Goal: Task Accomplishment & Management: Complete application form

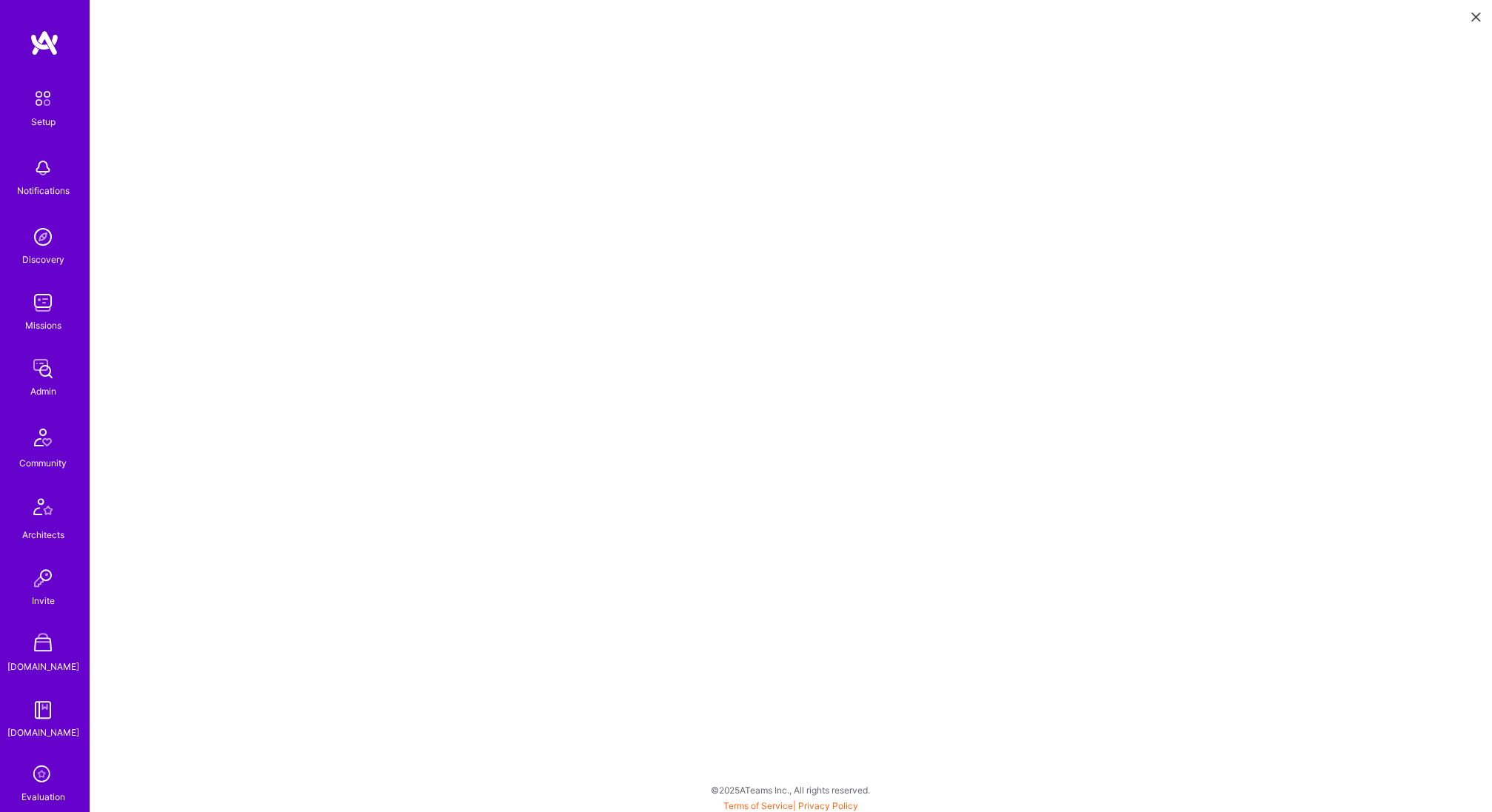
click at [1473, 11] on button at bounding box center [1476, 15] width 18 height 25
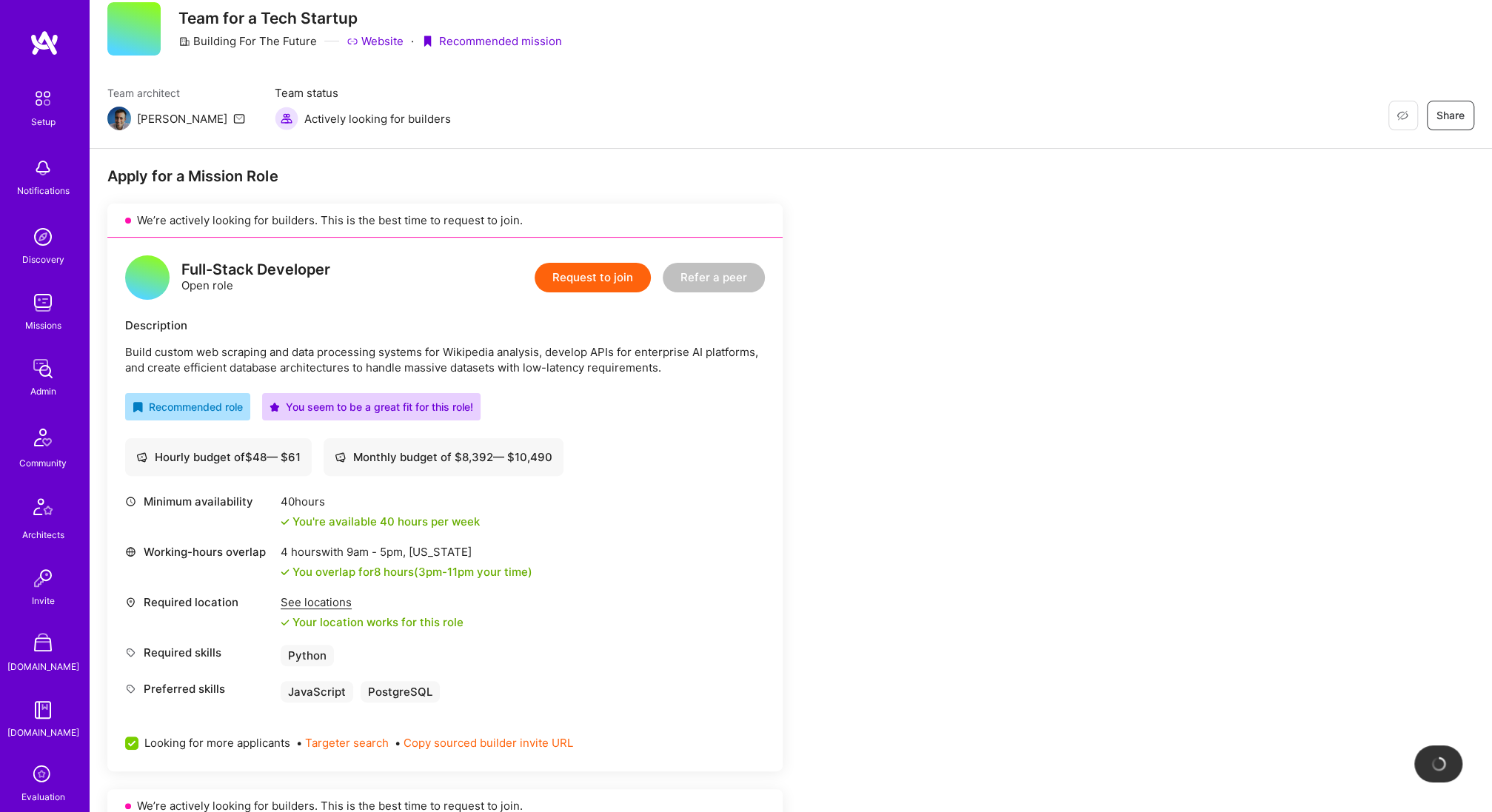
scroll to position [133, 0]
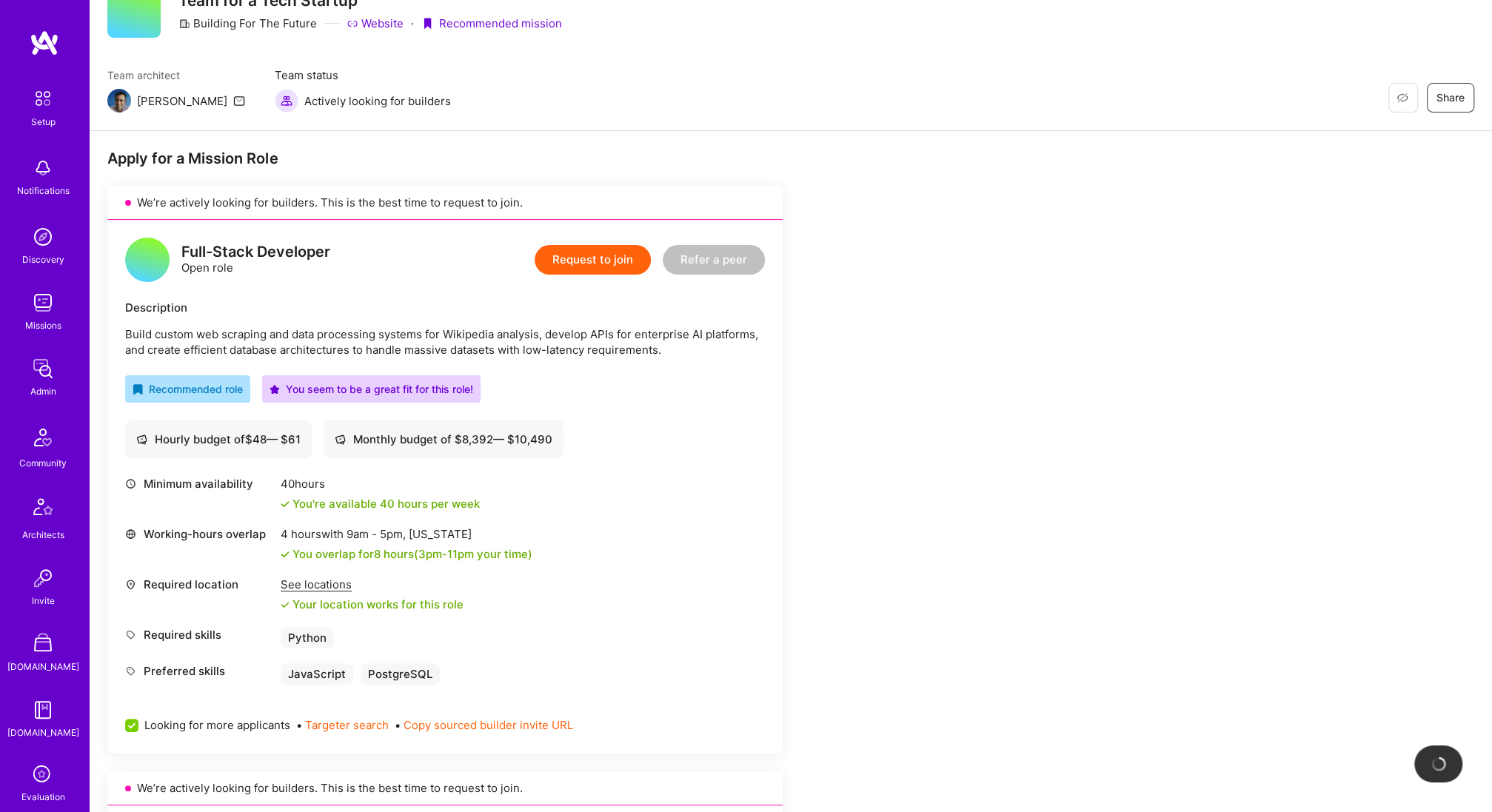
click at [598, 261] on button "Request to join" at bounding box center [593, 259] width 116 height 30
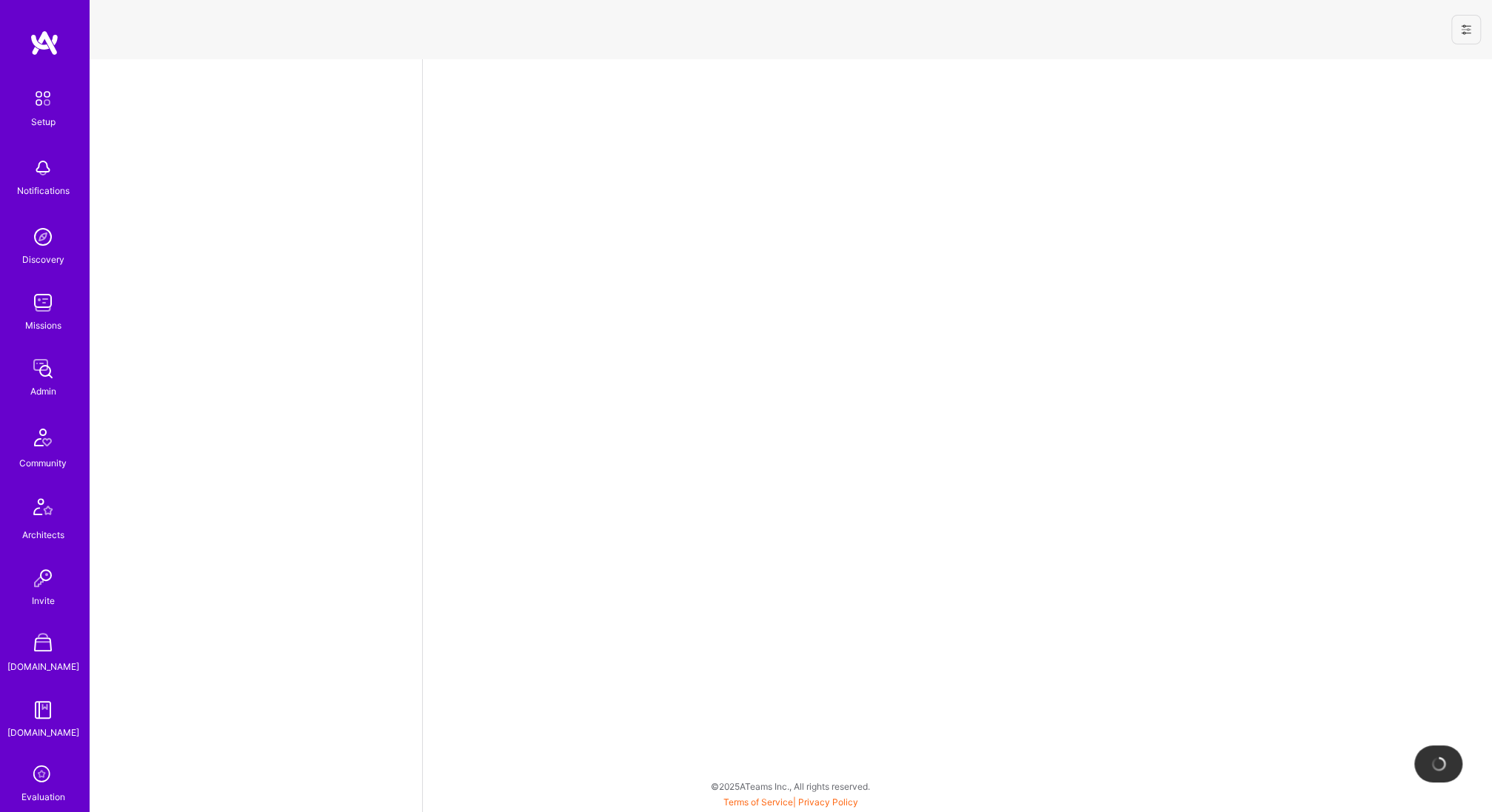
select select "US"
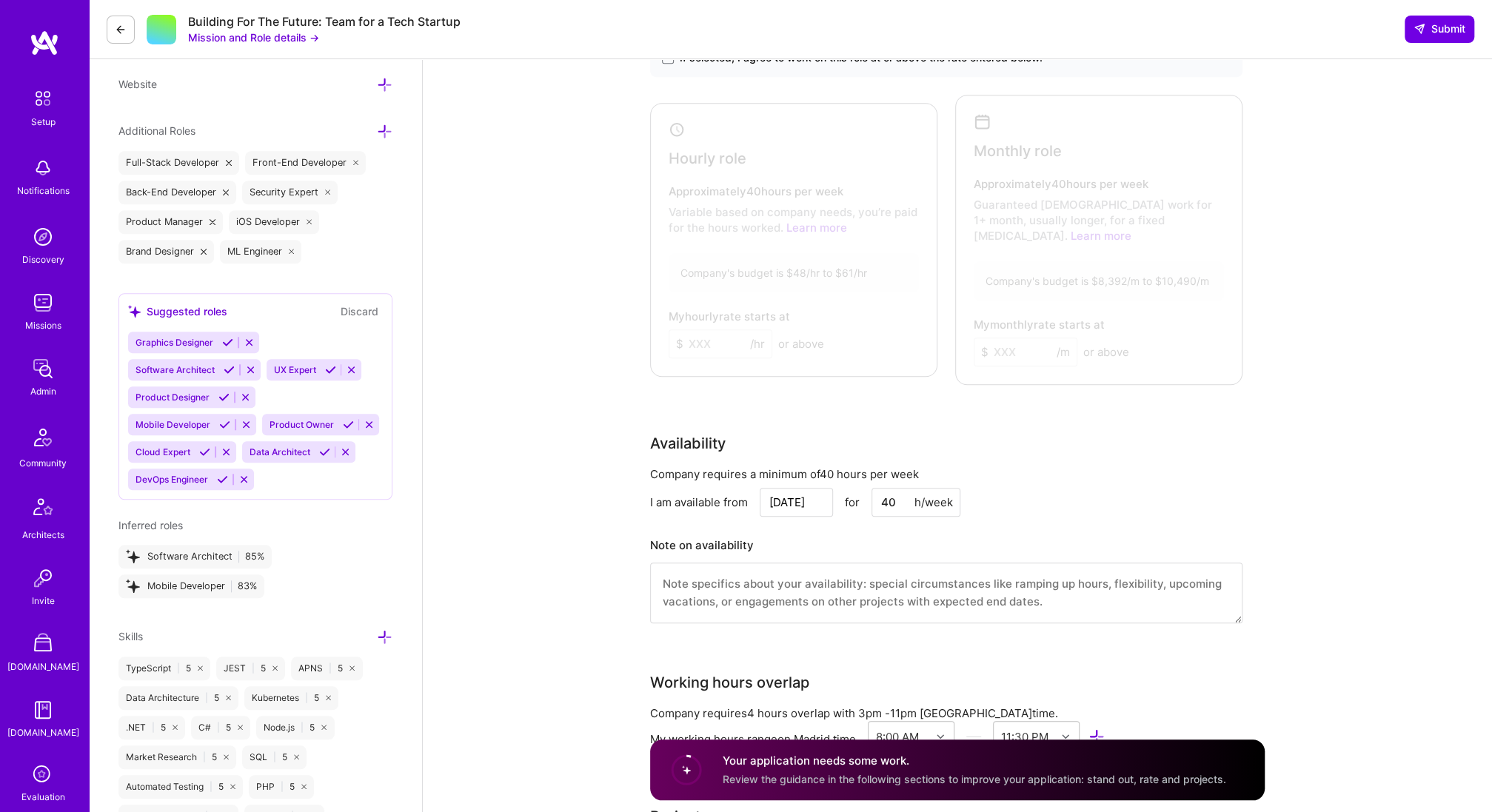
scroll to position [730, 0]
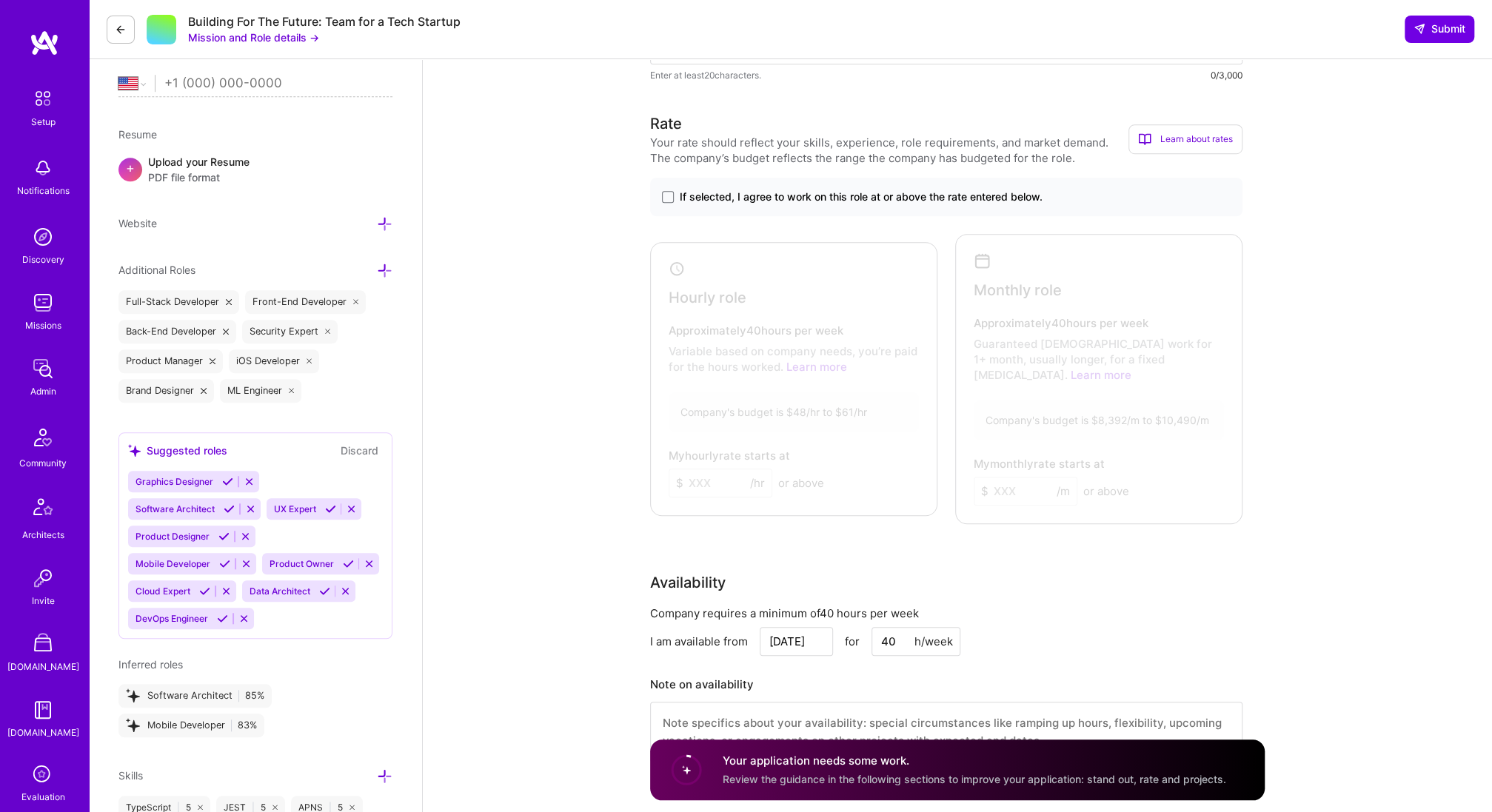
click at [120, 32] on icon at bounding box center [120, 30] width 12 height 12
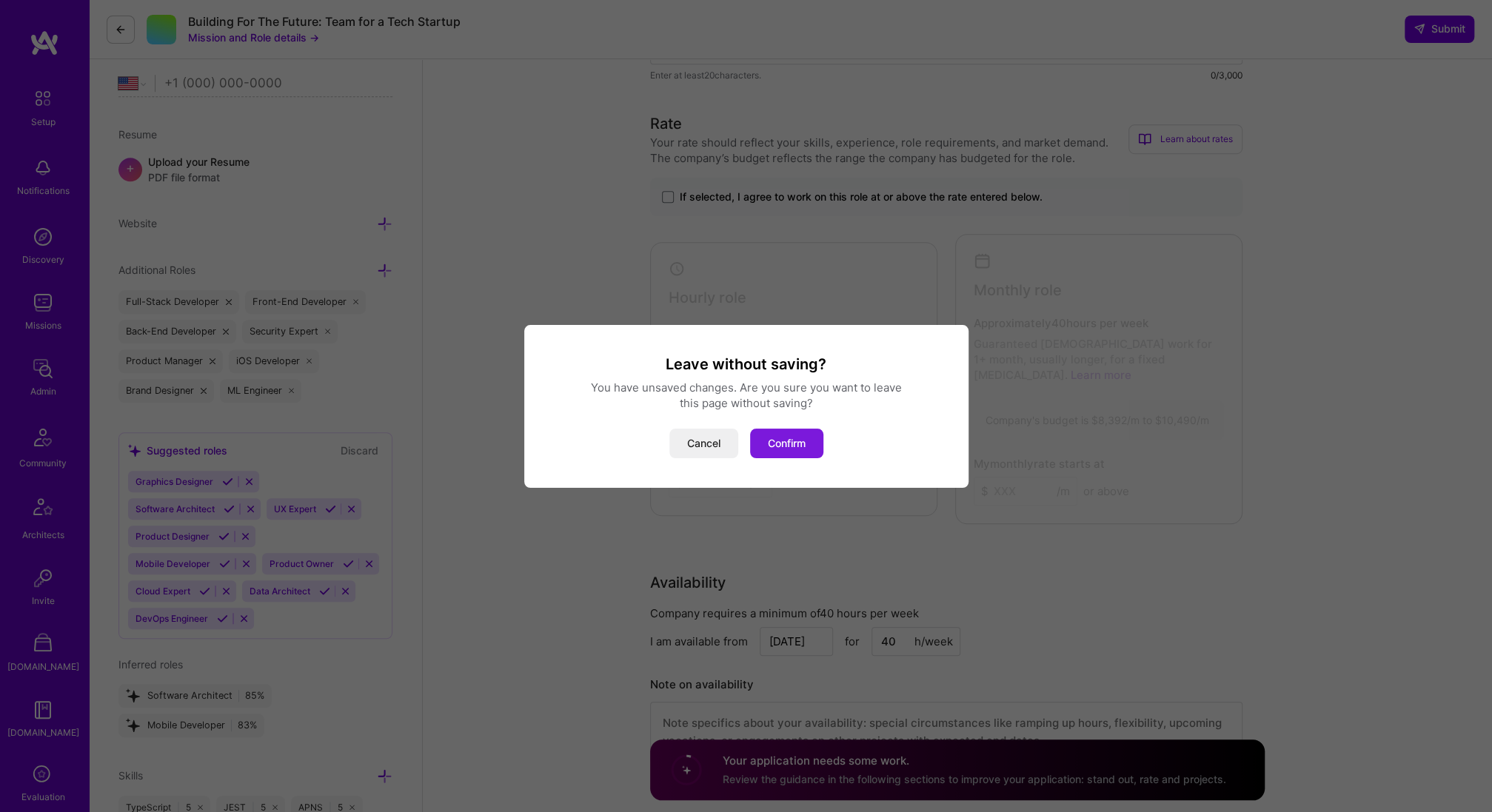
click at [788, 449] on button "Confirm" at bounding box center [787, 443] width 73 height 30
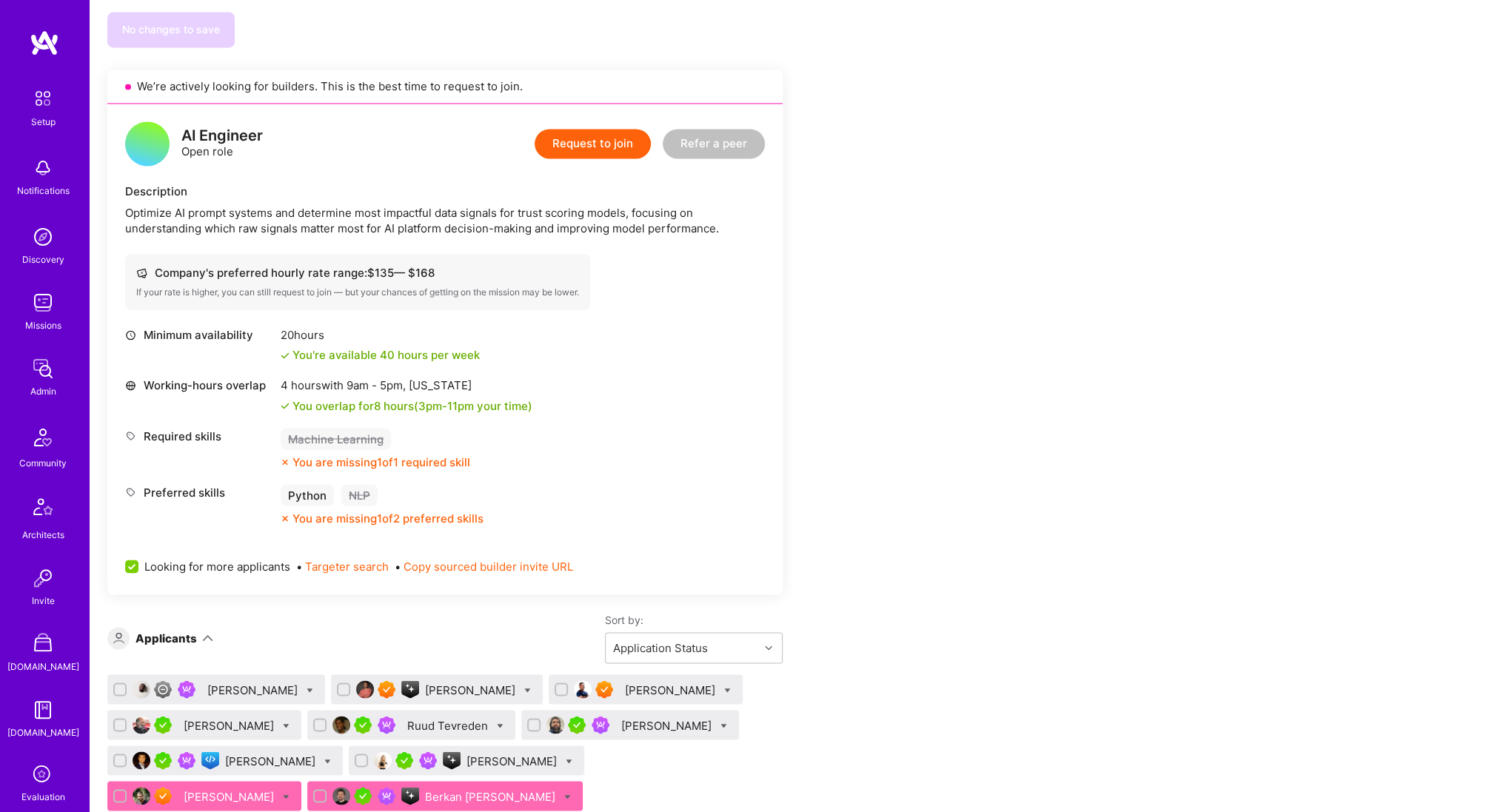
scroll to position [1698, 0]
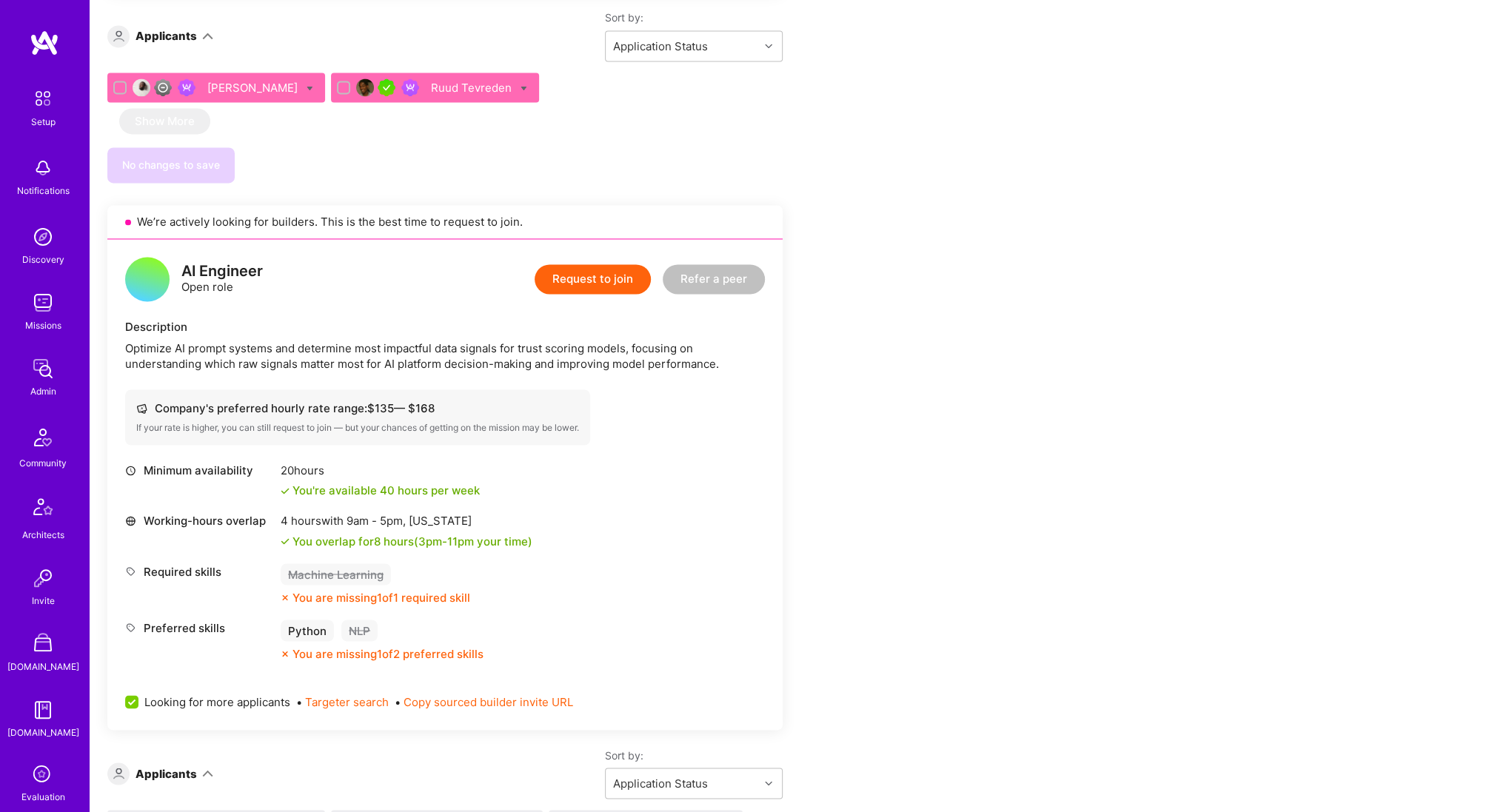
click at [596, 278] on button "Request to join" at bounding box center [593, 279] width 116 height 30
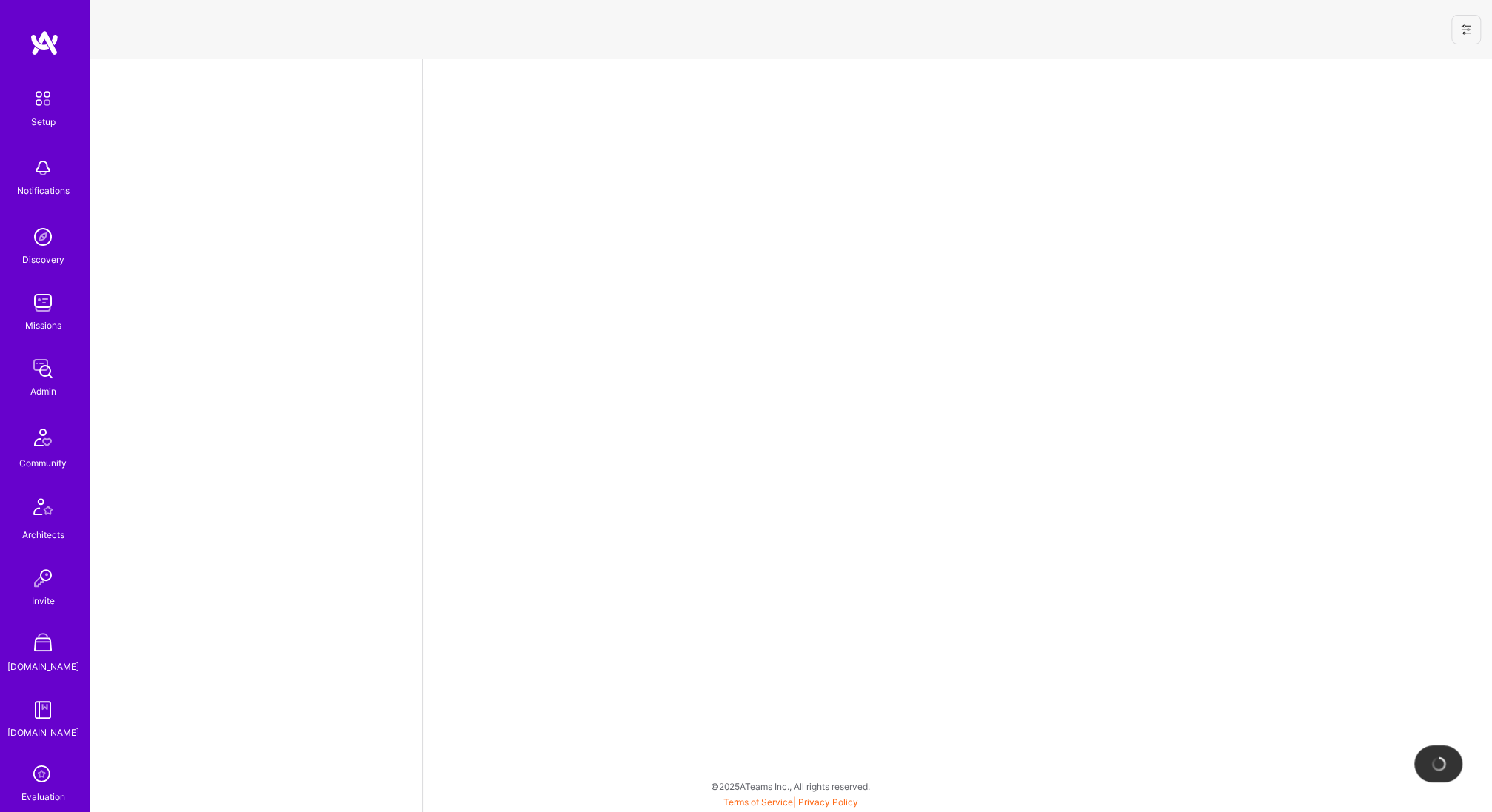
select select "US"
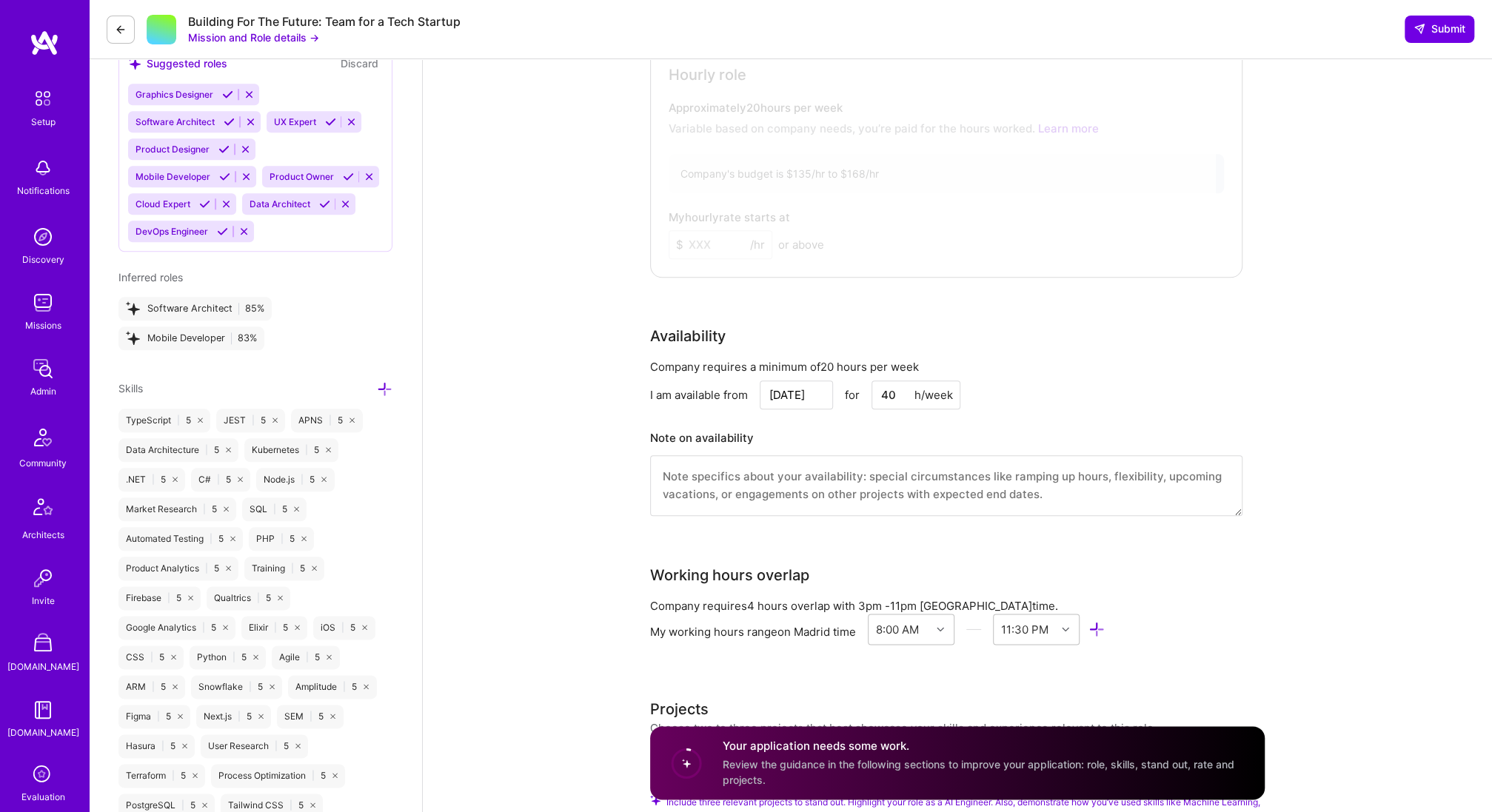
scroll to position [870, 0]
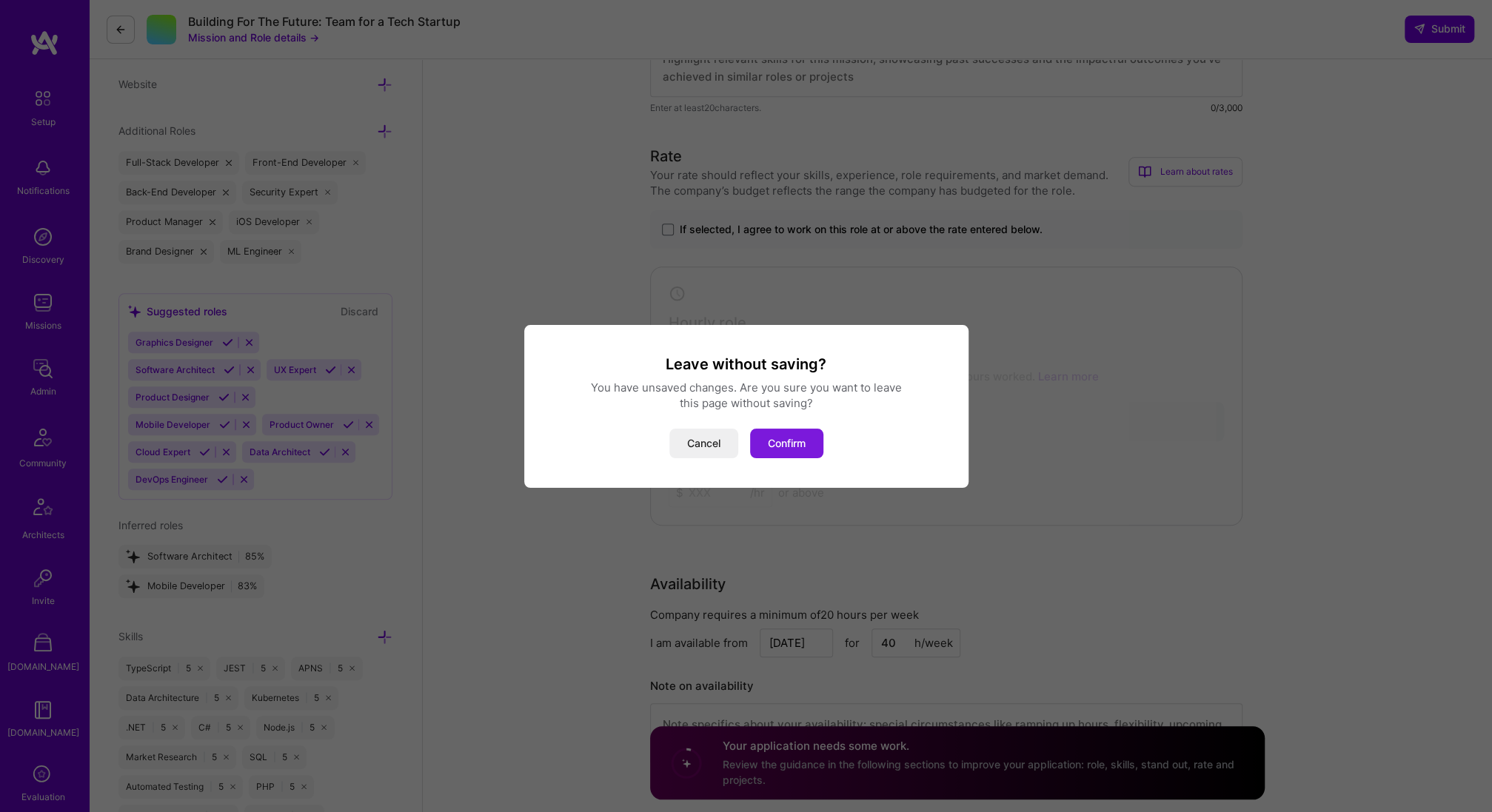
click at [795, 445] on button "Confirm" at bounding box center [787, 443] width 73 height 30
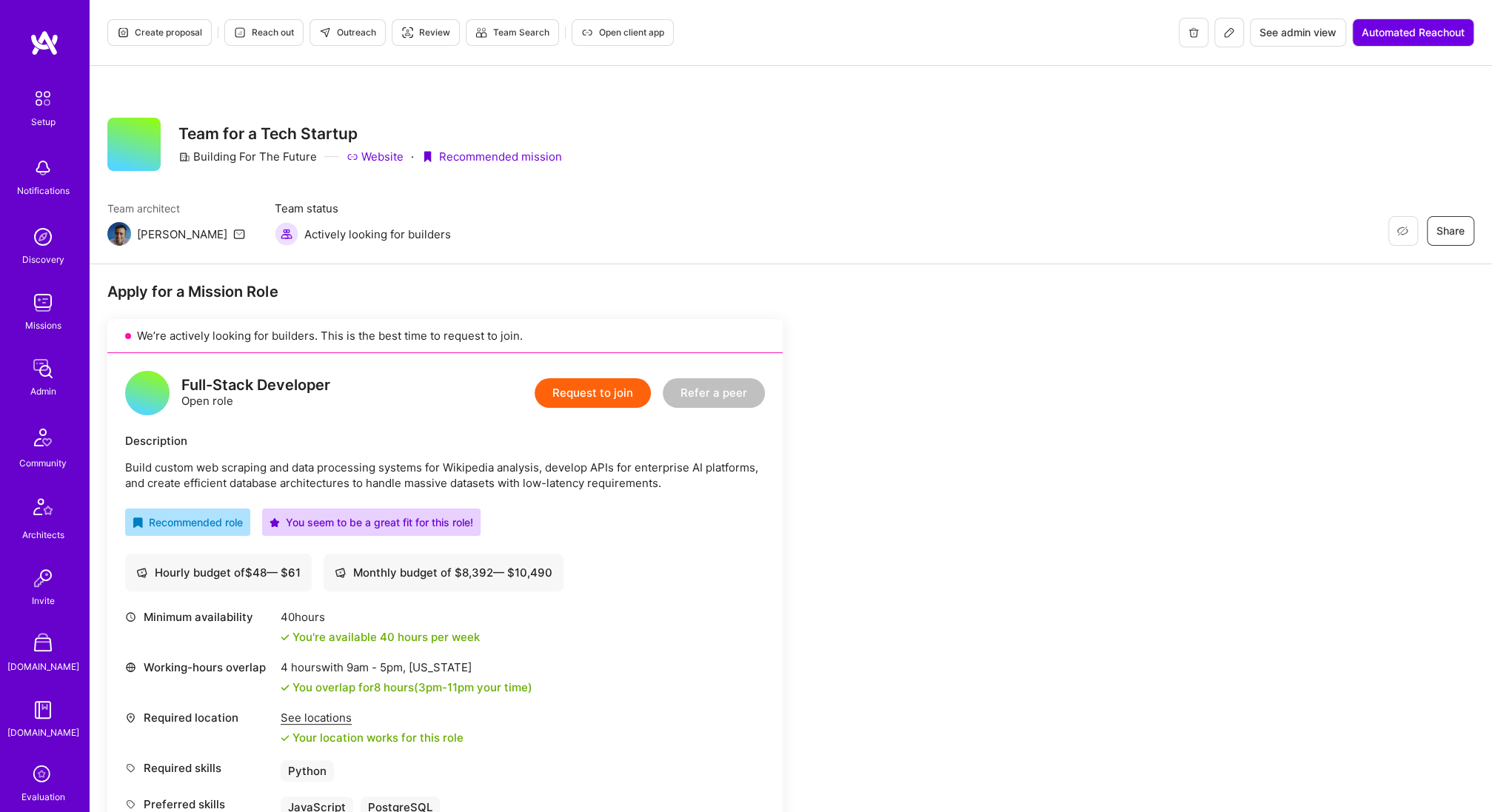
click at [1227, 35] on icon at bounding box center [1229, 32] width 12 height 12
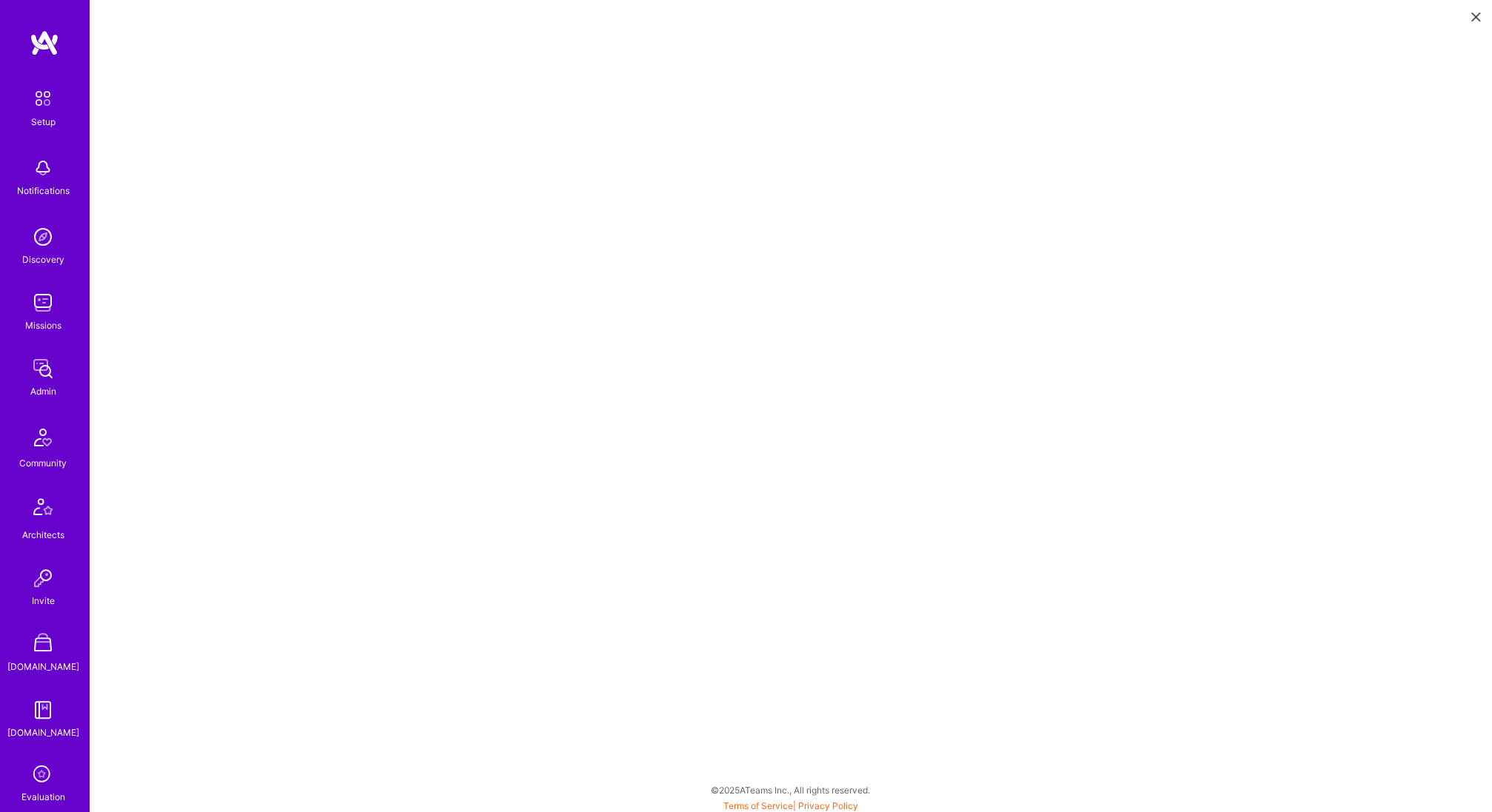
click at [1473, 14] on icon at bounding box center [1476, 17] width 8 height 8
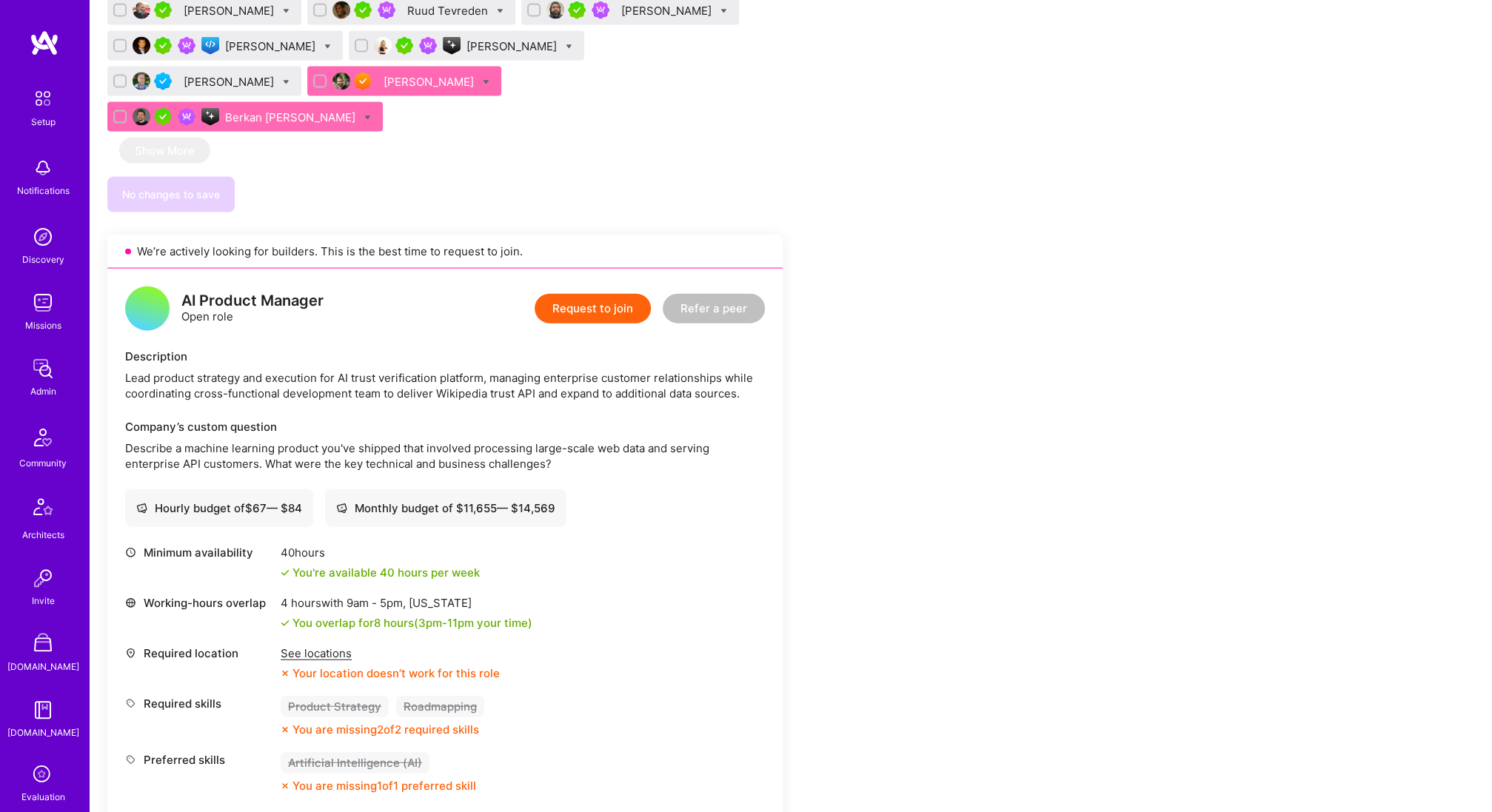
scroll to position [2550, 0]
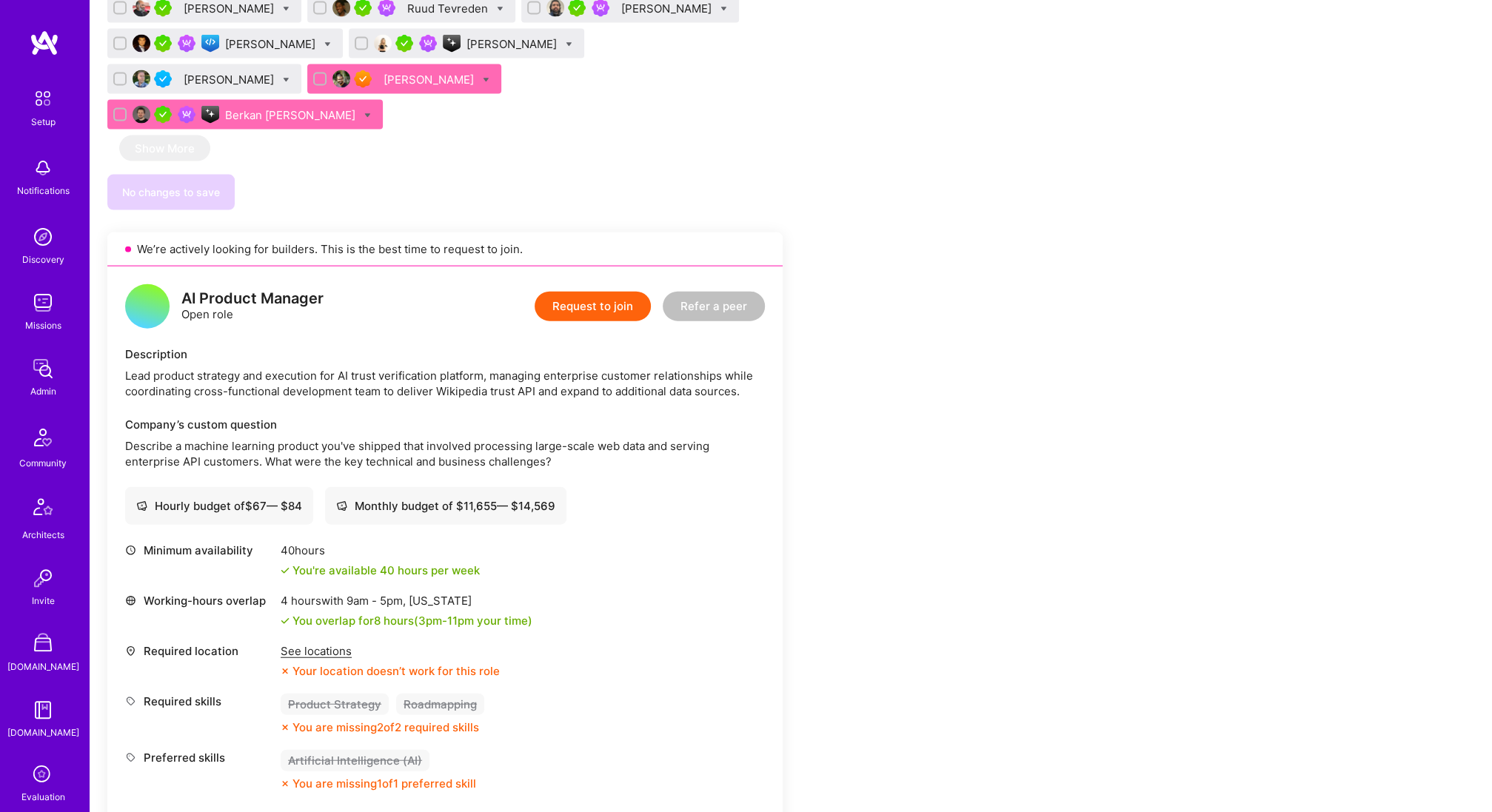
click at [565, 292] on button "Request to join" at bounding box center [593, 306] width 116 height 30
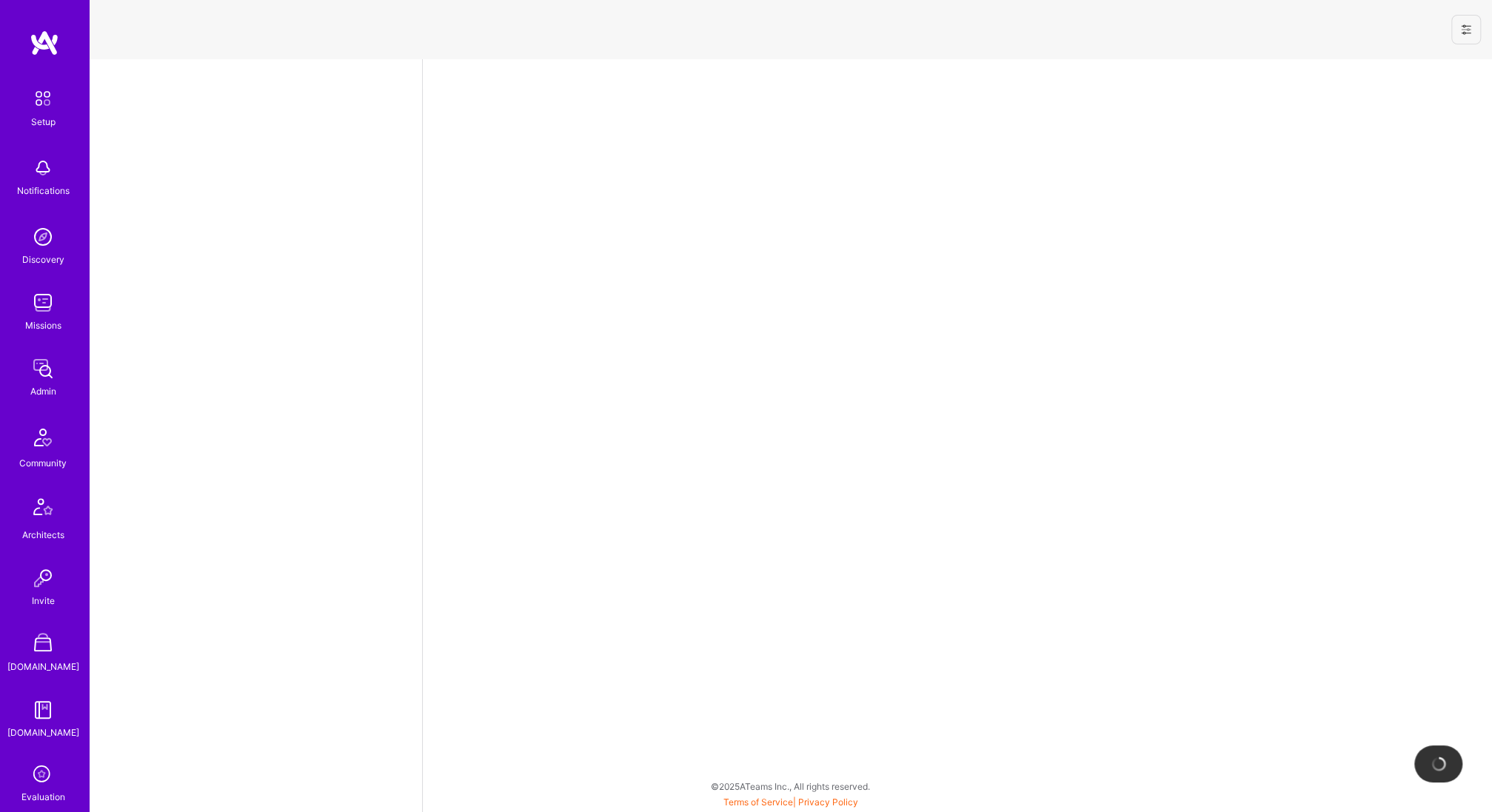
select select "US"
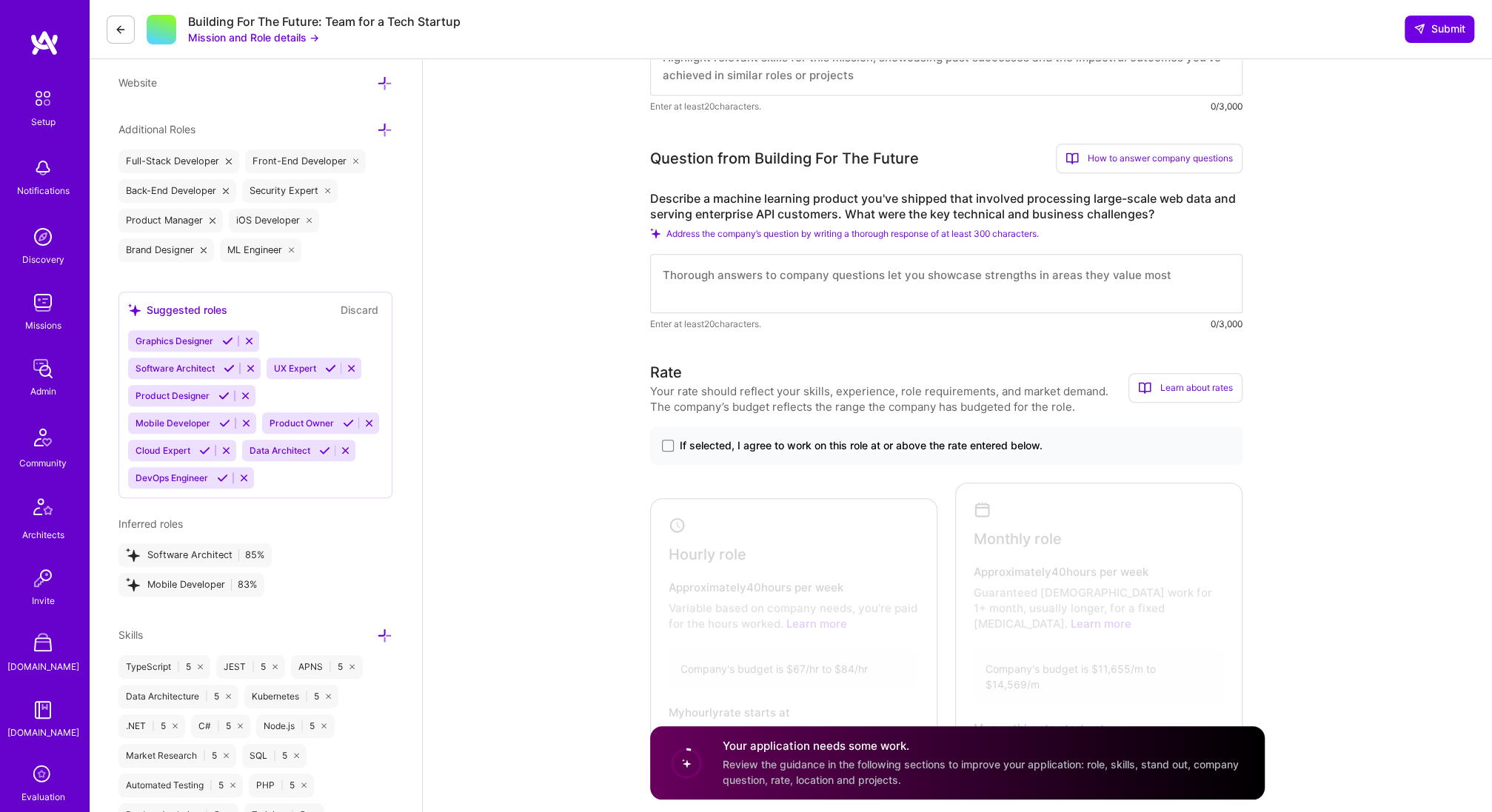
scroll to position [881, 0]
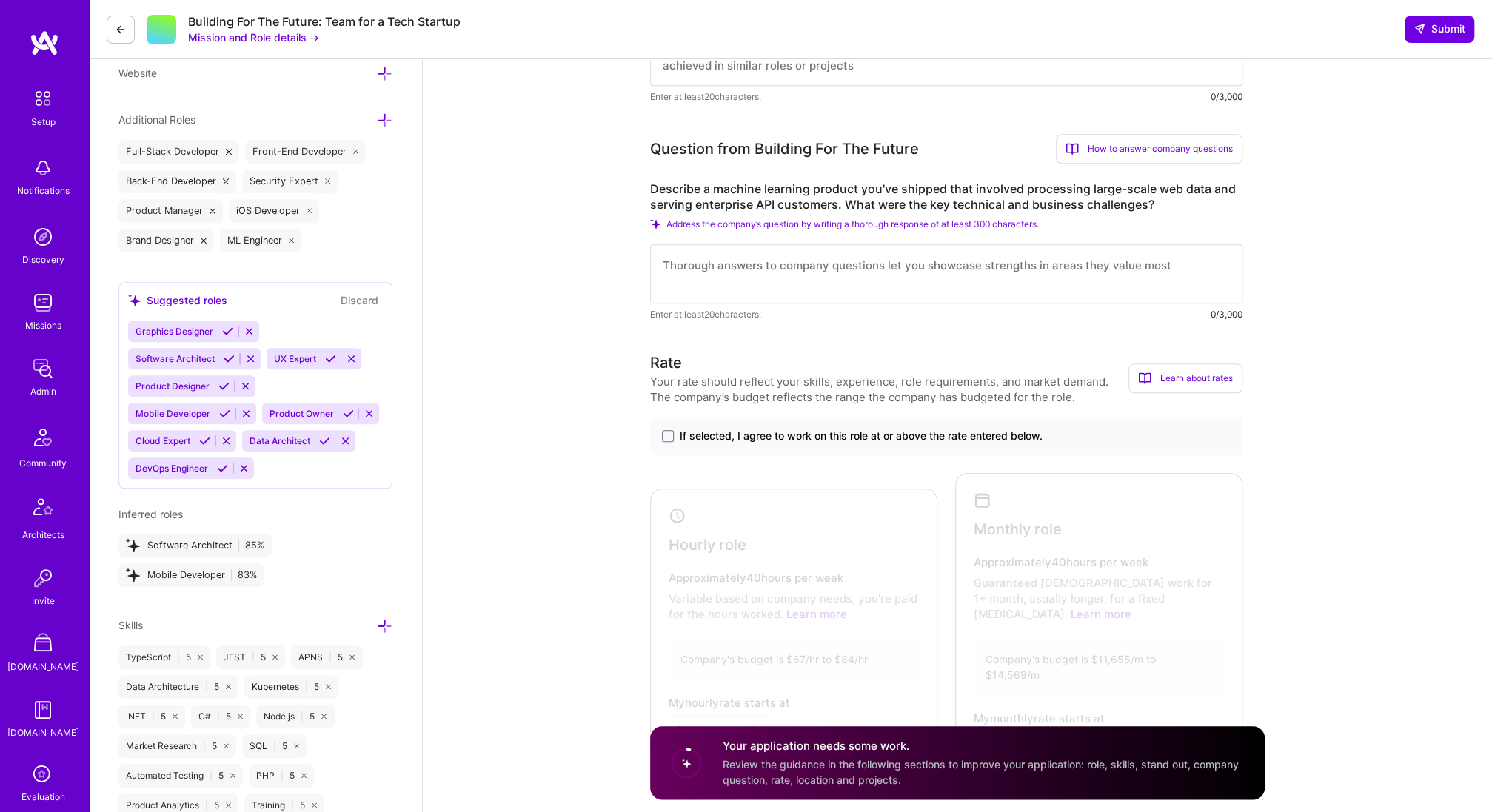
click at [130, 36] on button at bounding box center [120, 29] width 28 height 28
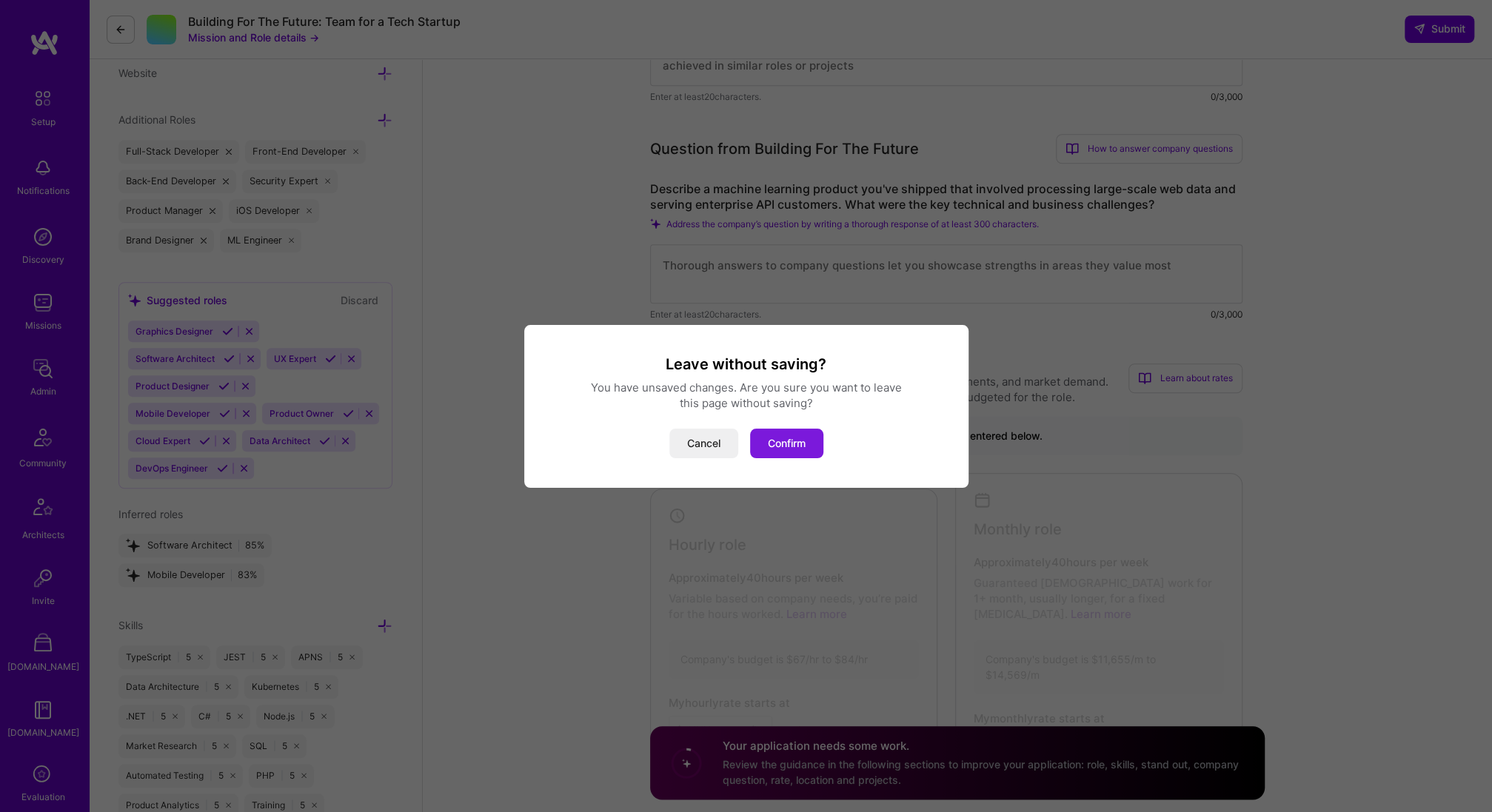
click at [799, 454] on button "Confirm" at bounding box center [787, 443] width 73 height 30
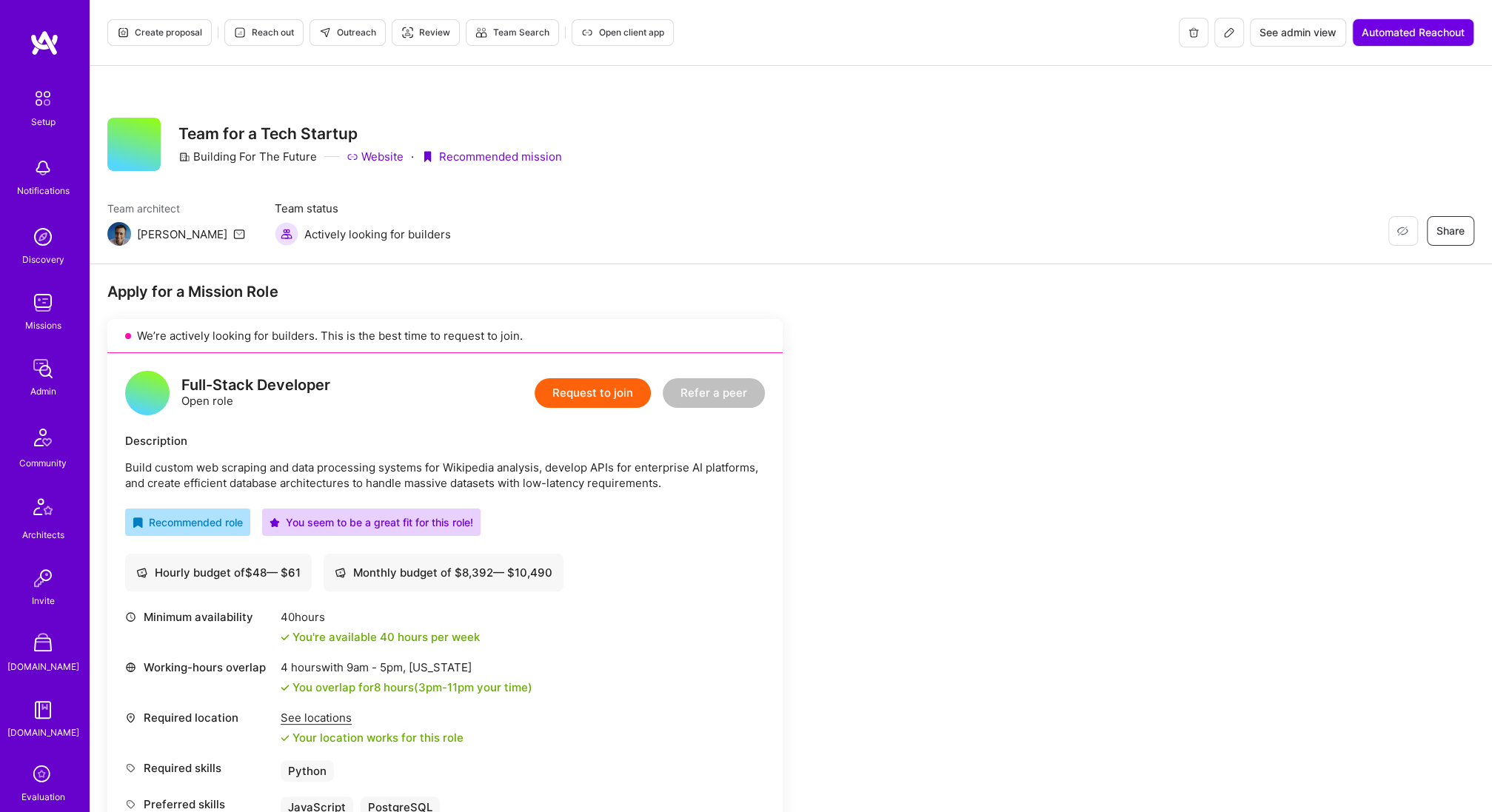
click at [1228, 33] on icon at bounding box center [1229, 32] width 12 height 12
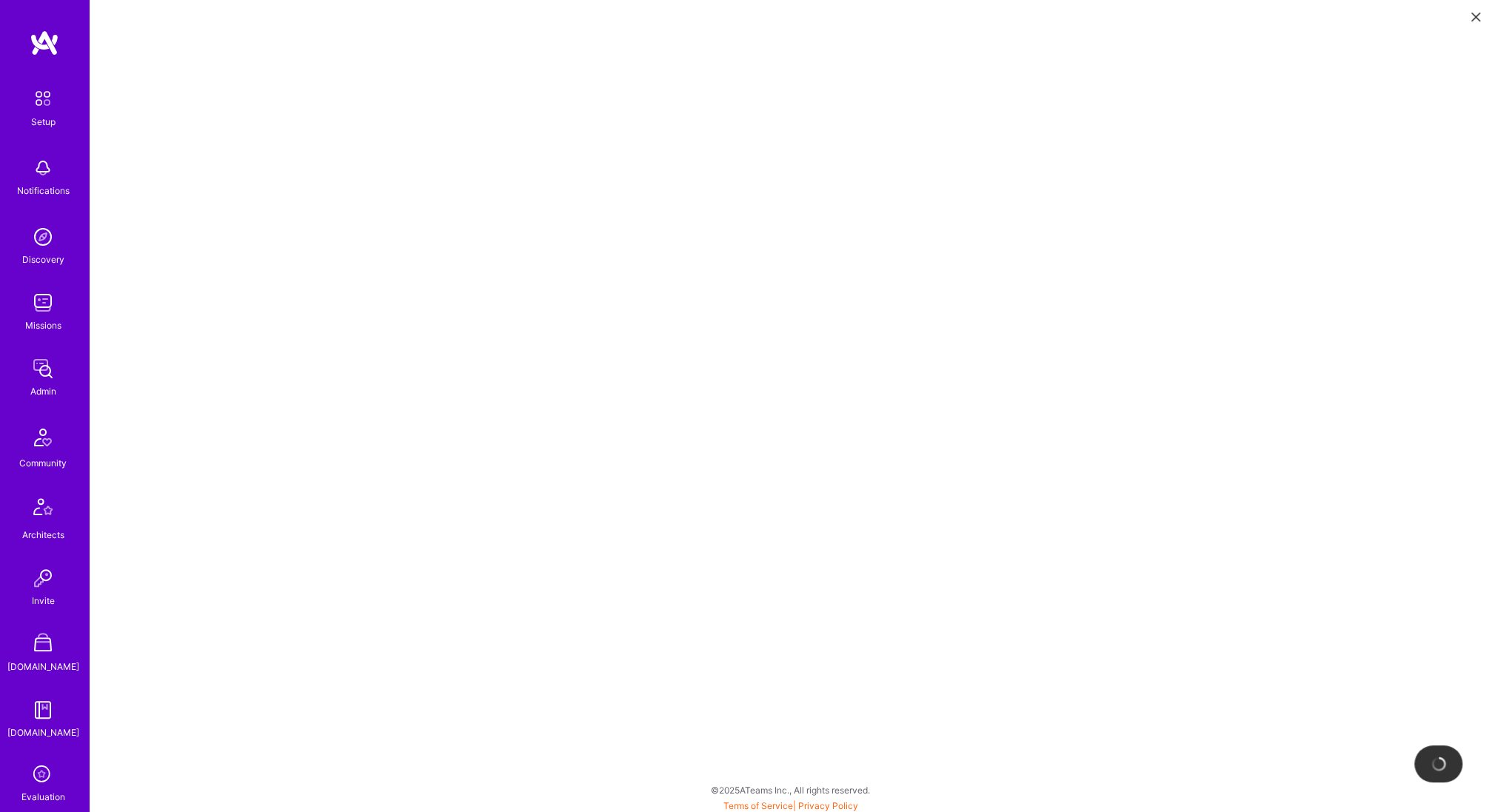
scroll to position [254, 0]
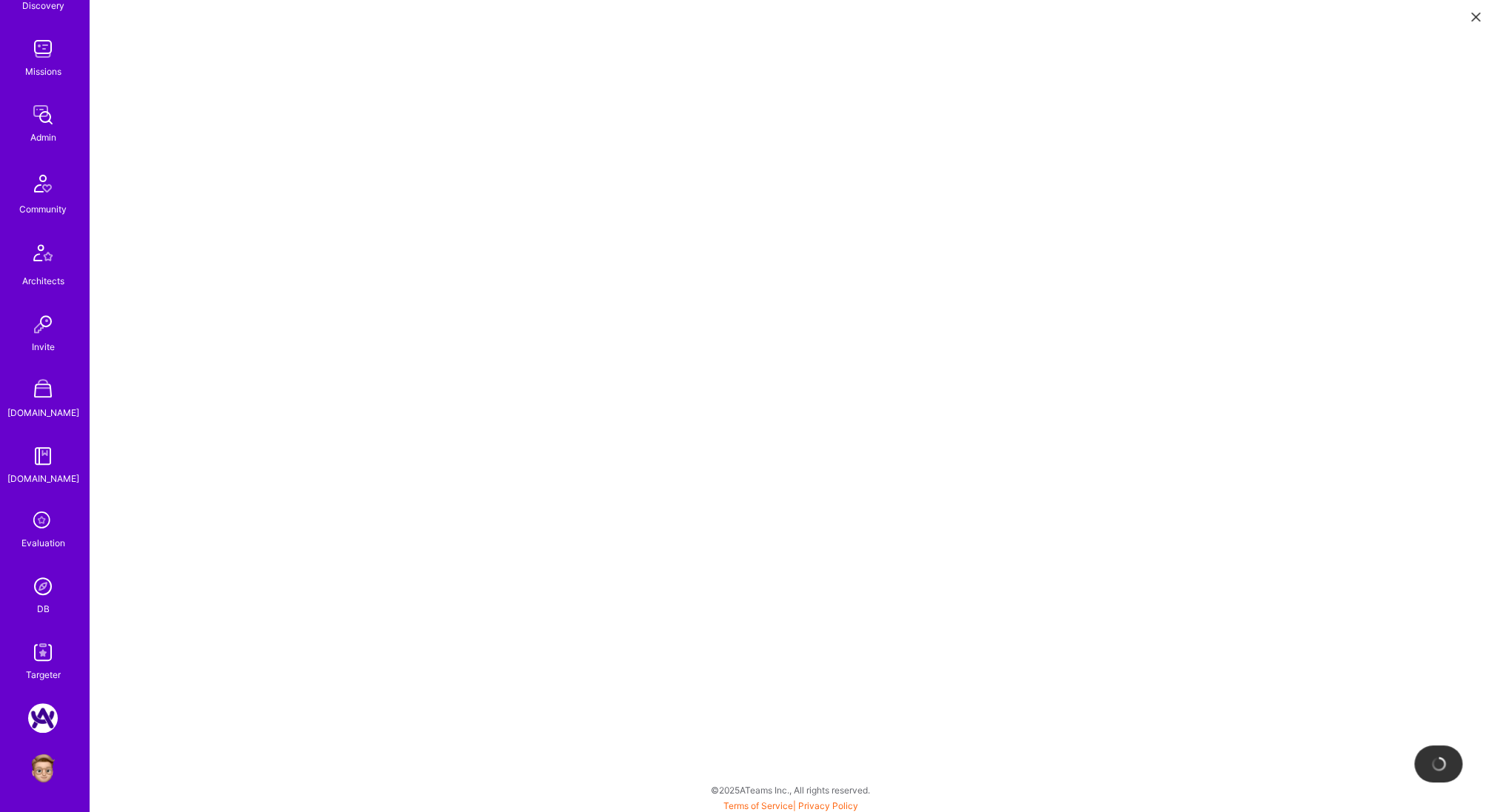
click at [42, 592] on img at bounding box center [42, 586] width 30 height 30
click at [1473, 15] on icon at bounding box center [1476, 17] width 8 height 8
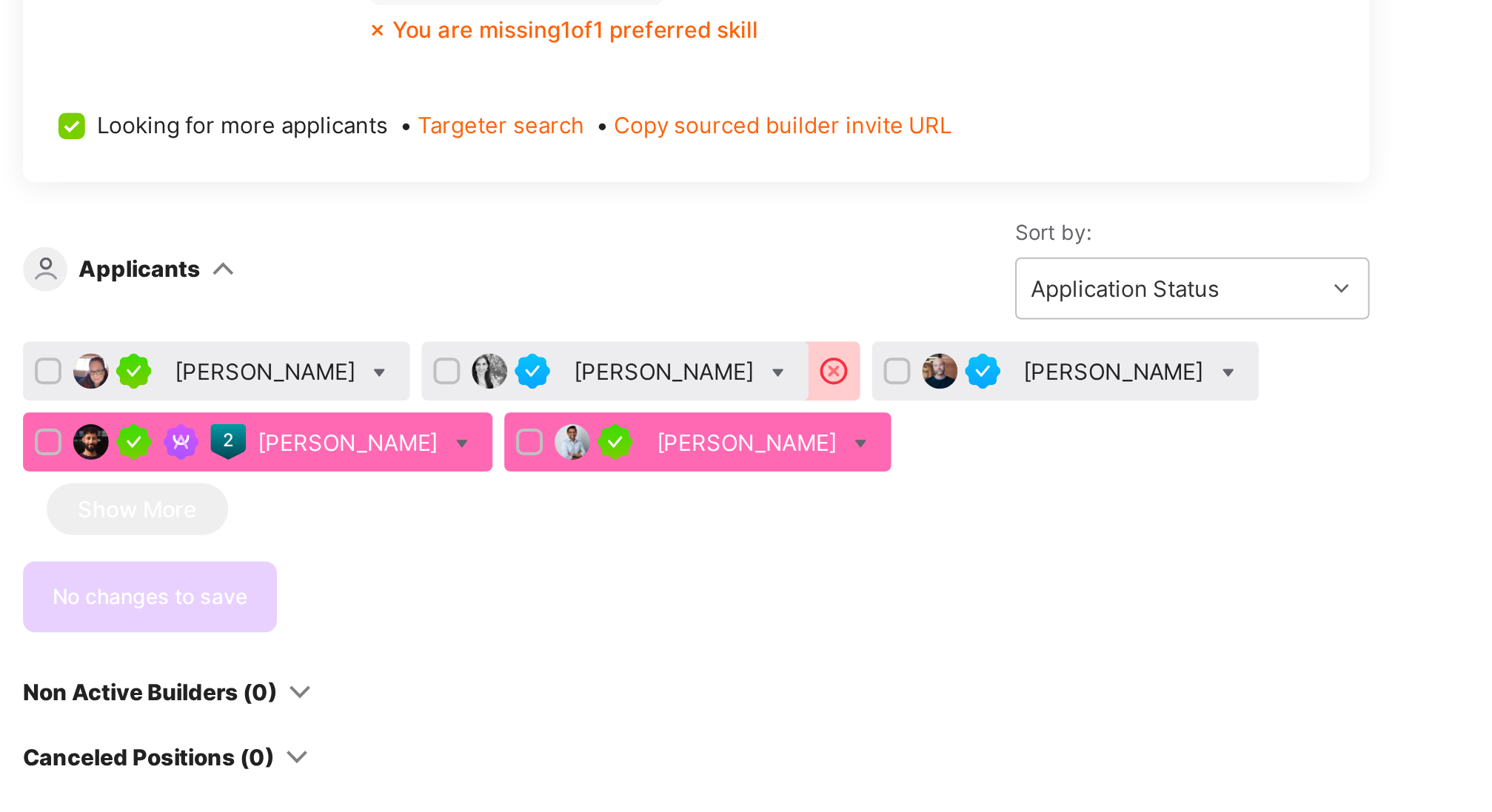
scroll to position [3107, 0]
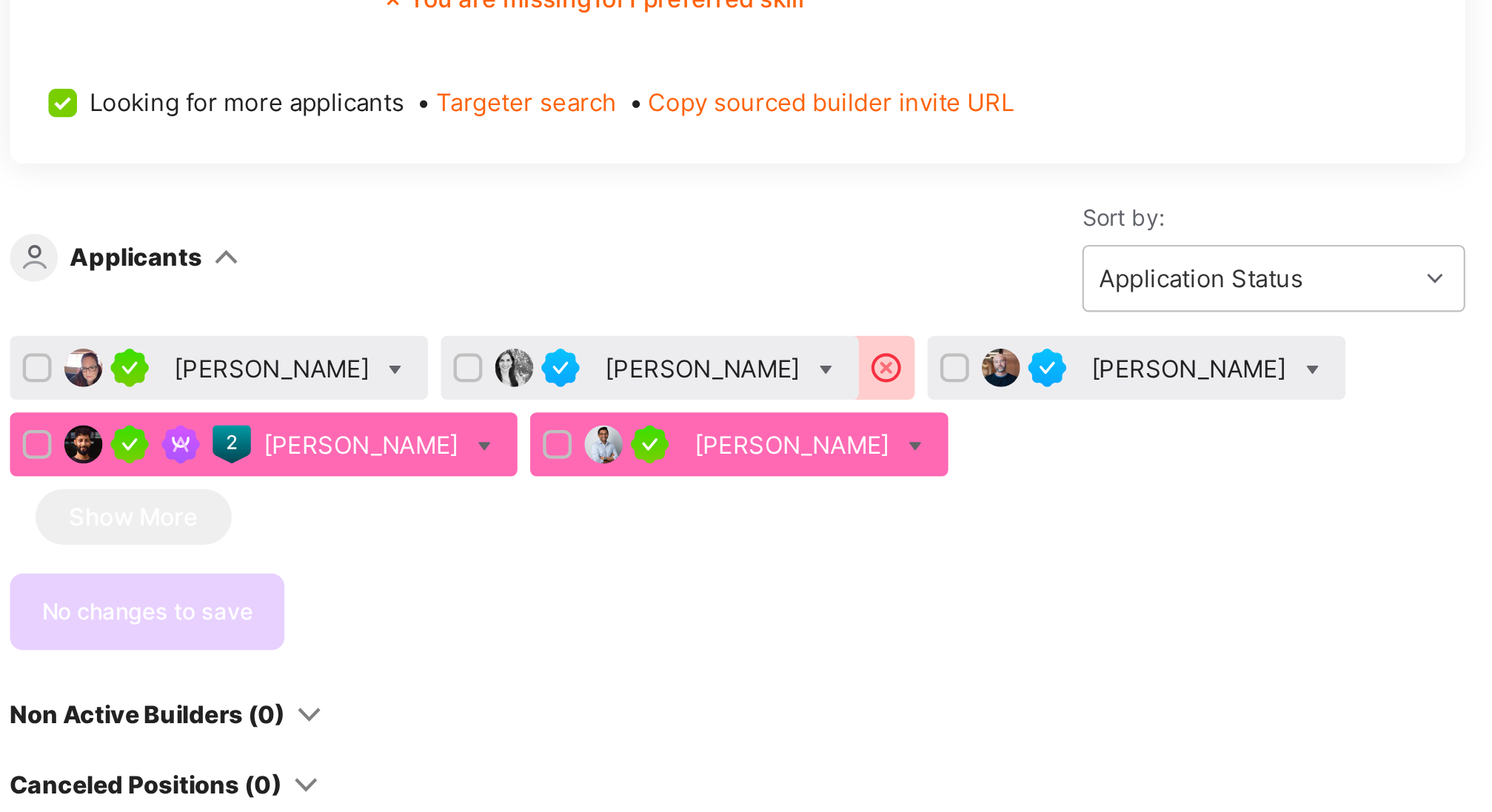
click at [244, 425] on div "[PERSON_NAME]" at bounding box center [272, 433] width 93 height 15
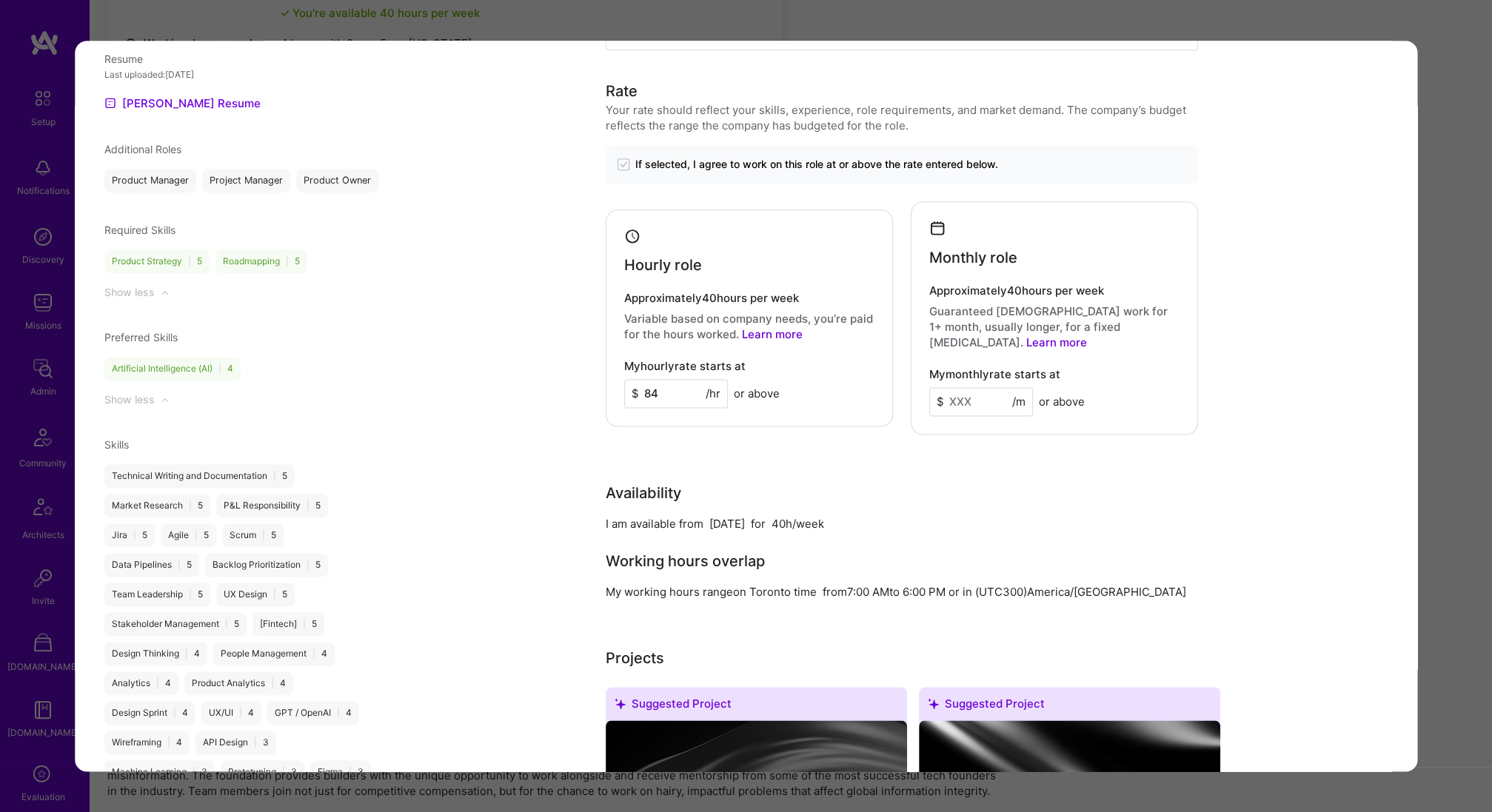
scroll to position [1443, 0]
click at [1453, 329] on div "Application 4 of 5 Builder Missing Requirements Required Location See locations…" at bounding box center [746, 406] width 1492 height 812
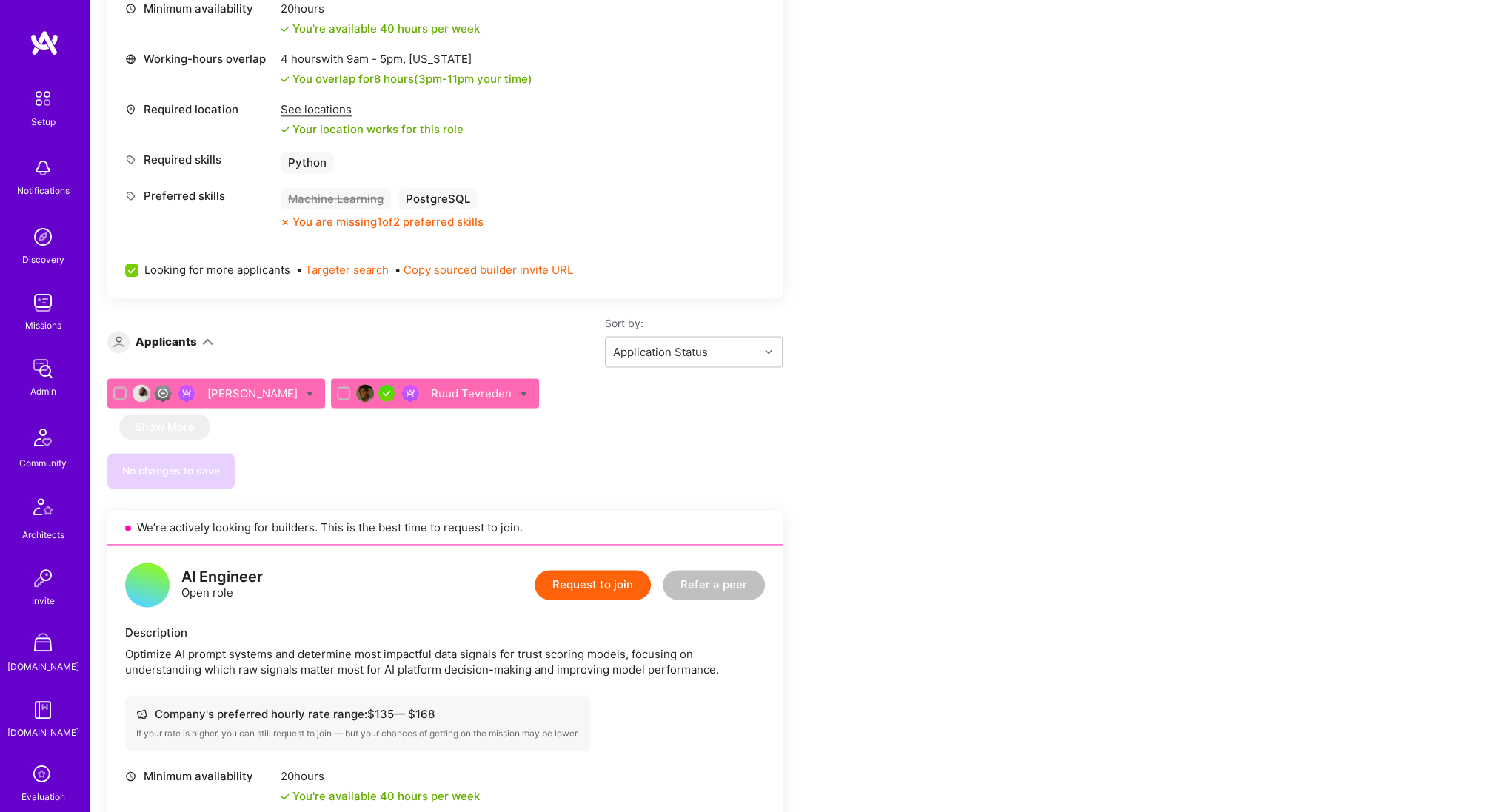
scroll to position [1321, 0]
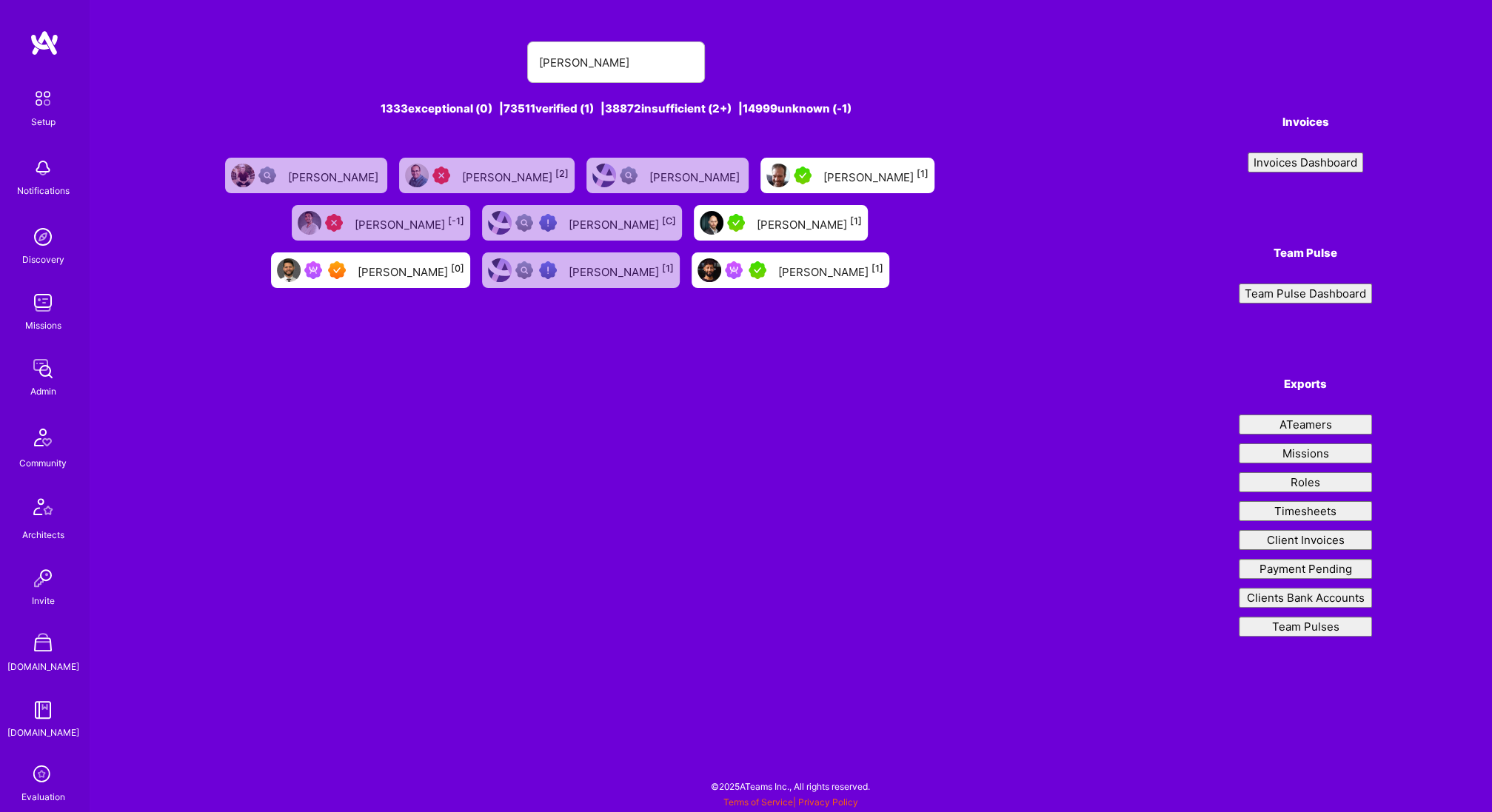
type input "Hirsch"
